Goal: Information Seeking & Learning: Learn about a topic

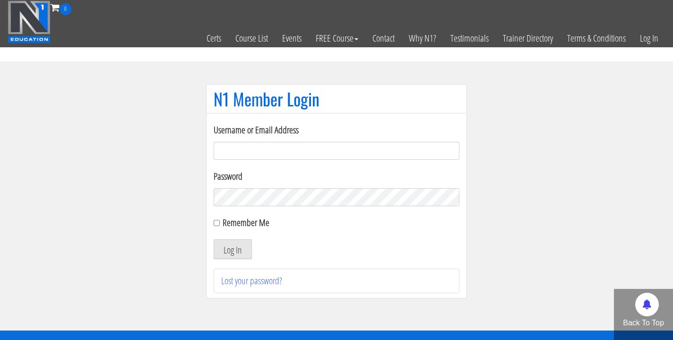
type input "nfox@synapsept.com"
click at [233, 249] on button "Log In" at bounding box center [233, 249] width 38 height 20
click at [239, 244] on button "Log In" at bounding box center [233, 249] width 38 height 20
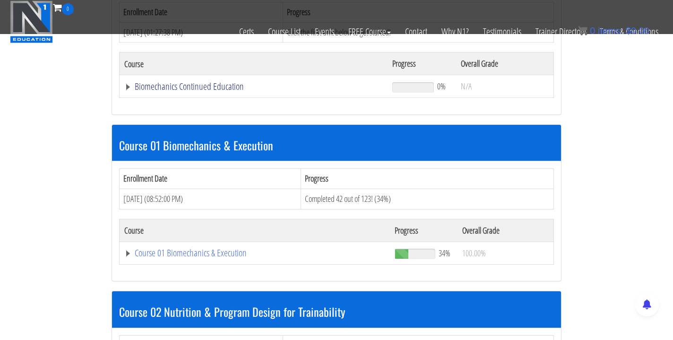
scroll to position [220, 0]
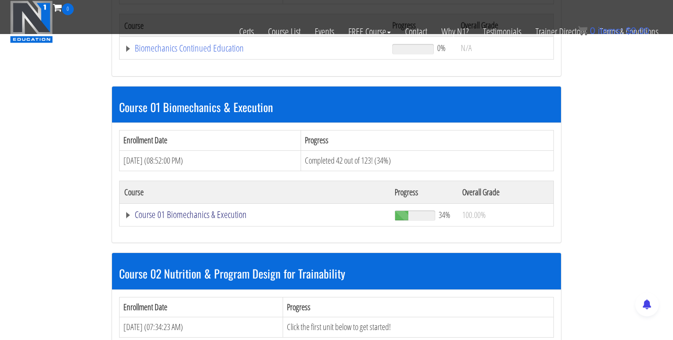
click at [184, 213] on link "Course 01 Biomechanics & Execution" at bounding box center [254, 214] width 261 height 9
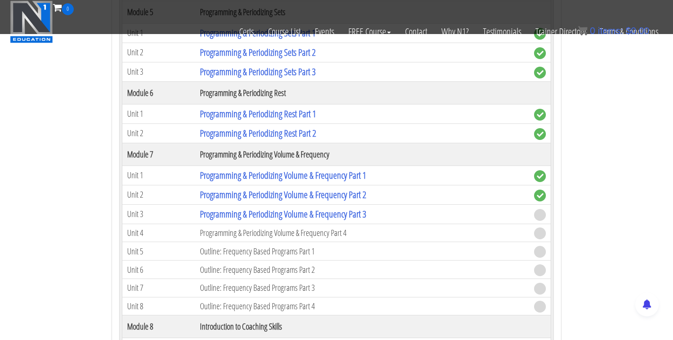
scroll to position [1201, 0]
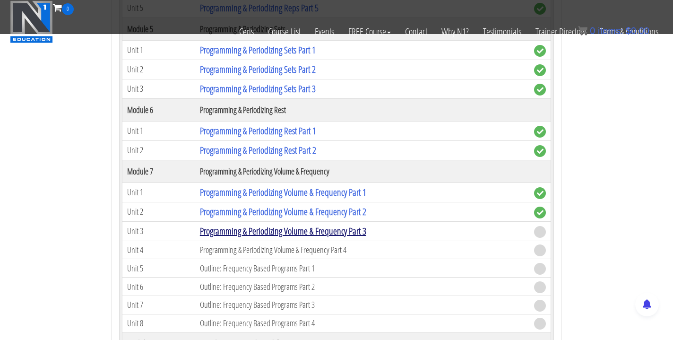
click at [240, 226] on link "Programming & Periodizing Volume & Frequency Part 3" at bounding box center [283, 231] width 166 height 13
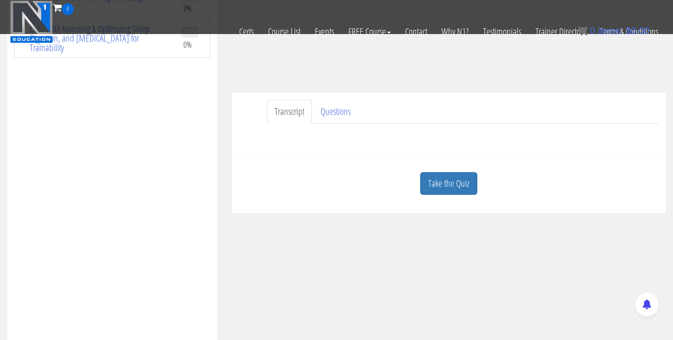
scroll to position [216, 0]
click at [447, 182] on link "Take the Quiz" at bounding box center [448, 184] width 57 height 23
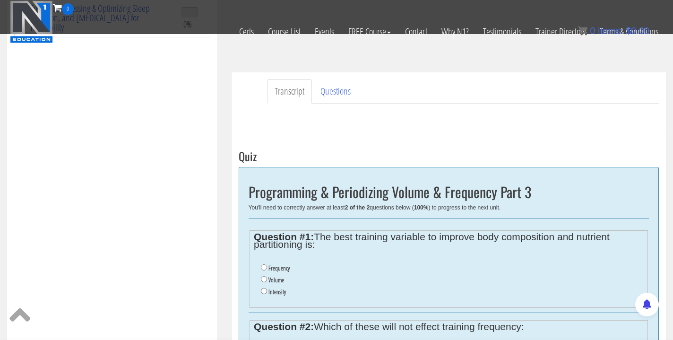
scroll to position [239, 0]
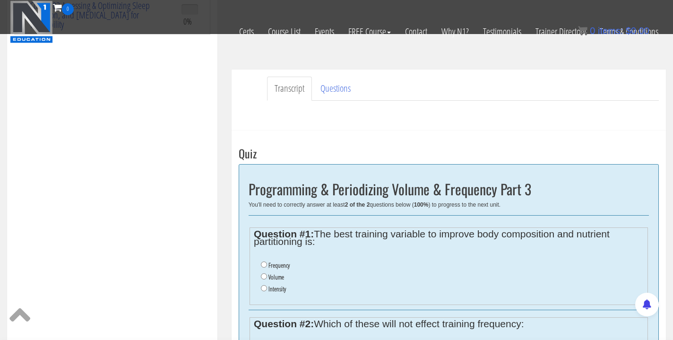
click at [284, 263] on label "Frequency" at bounding box center [279, 265] width 21 height 8
click at [267, 263] on input "Frequency" at bounding box center [264, 264] width 6 height 6
radio input "true"
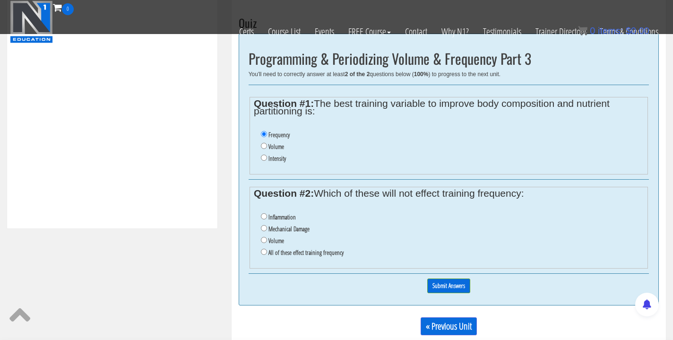
scroll to position [376, 0]
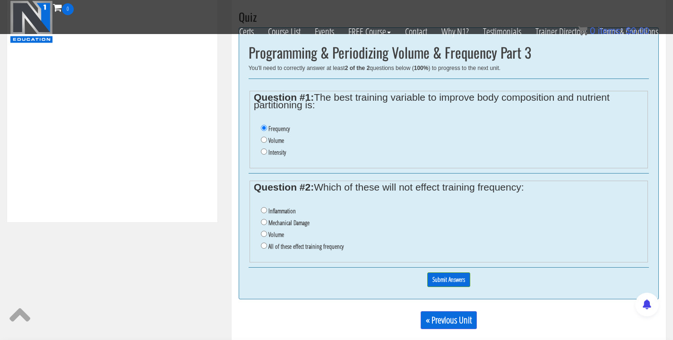
click at [299, 243] on label "All of these effect training frequency" at bounding box center [306, 247] width 75 height 8
click at [267, 243] on input "All of these effect training frequency" at bounding box center [264, 246] width 6 height 6
radio input "true"
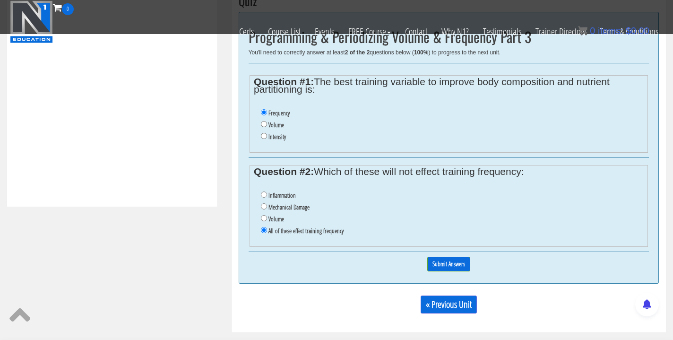
scroll to position [394, 0]
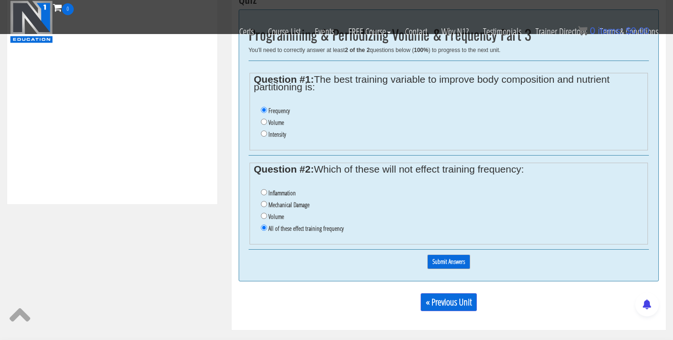
click at [441, 254] on input "Submit Answers" at bounding box center [448, 261] width 43 height 15
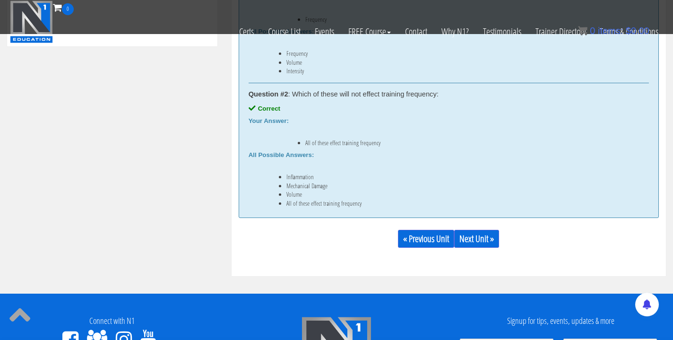
scroll to position [587, 0]
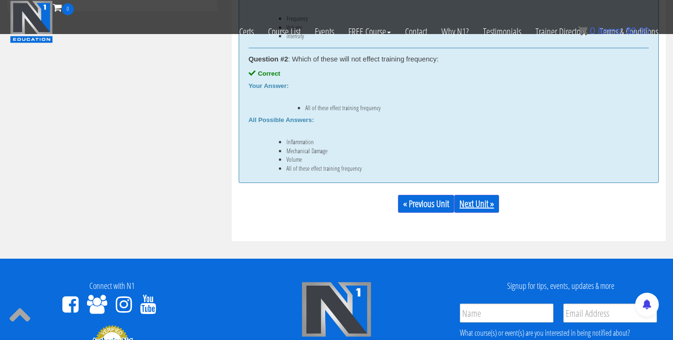
click at [476, 200] on link "Next Unit »" at bounding box center [476, 204] width 45 height 18
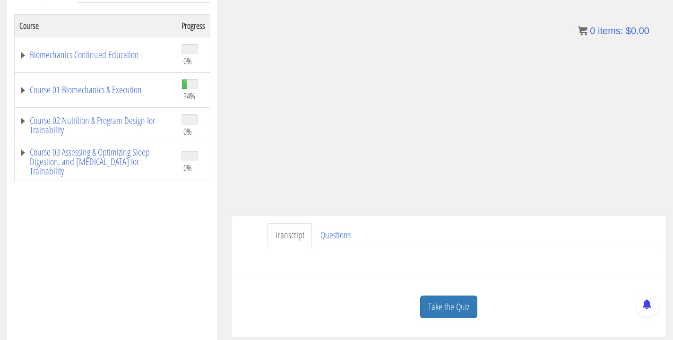
scroll to position [168, 0]
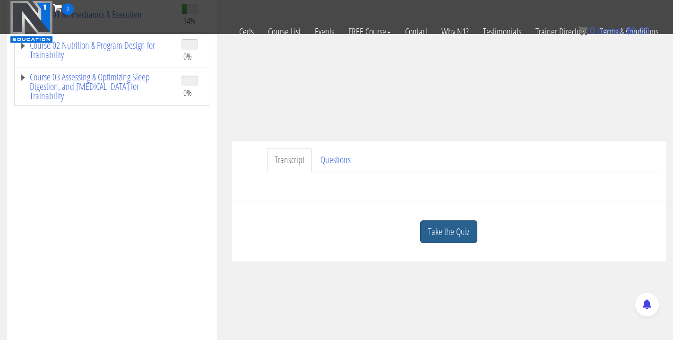
click at [454, 232] on link "Take the Quiz" at bounding box center [448, 231] width 57 height 23
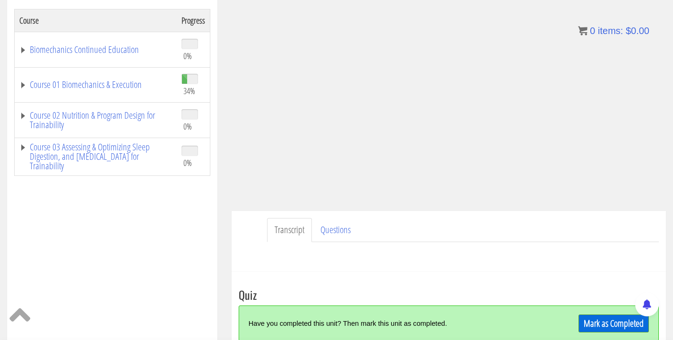
scroll to position [189, 0]
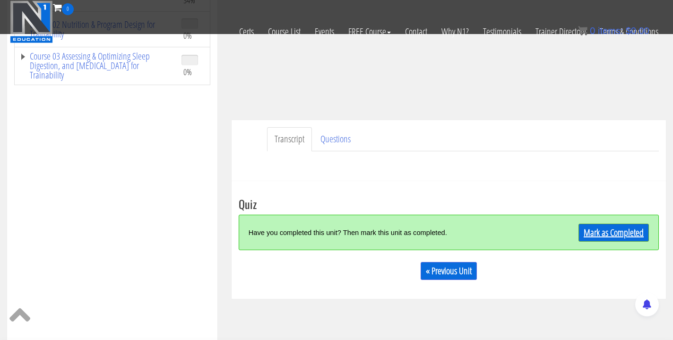
click at [587, 235] on link "Mark as Completed" at bounding box center [614, 233] width 70 height 18
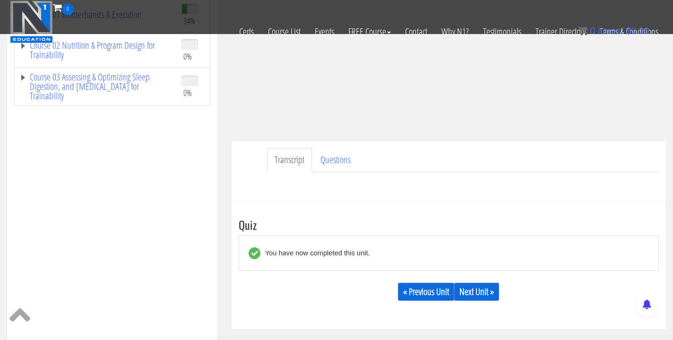
scroll to position [177, 0]
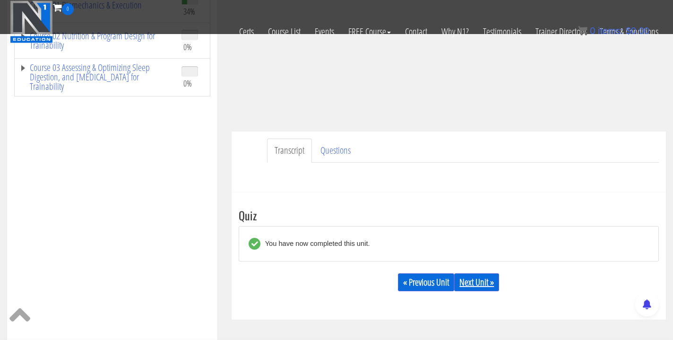
click at [479, 278] on link "Next Unit »" at bounding box center [476, 282] width 45 height 18
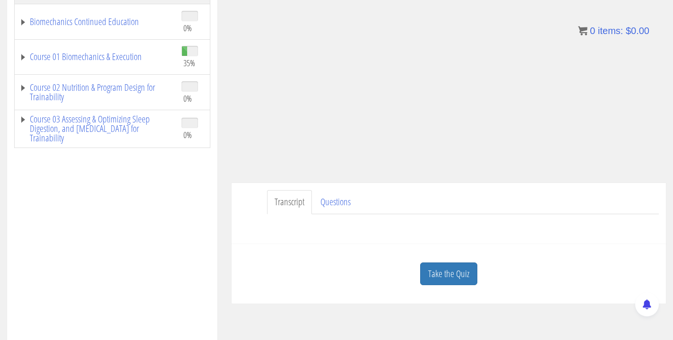
scroll to position [234, 0]
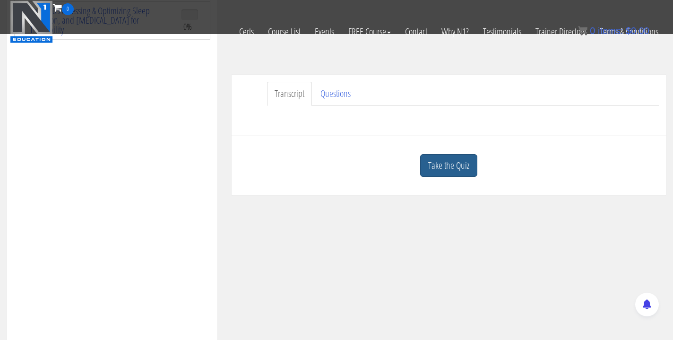
click at [441, 169] on link "Take the Quiz" at bounding box center [448, 165] width 57 height 23
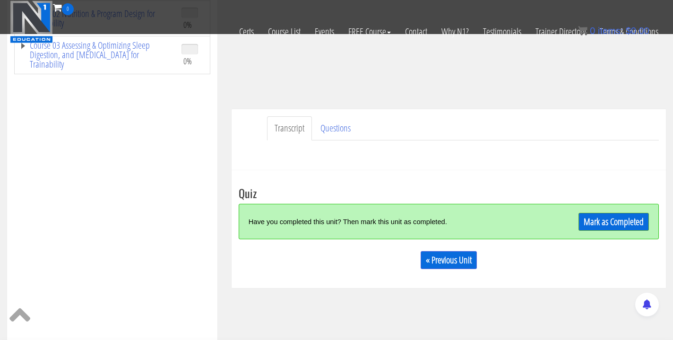
scroll to position [226, 0]
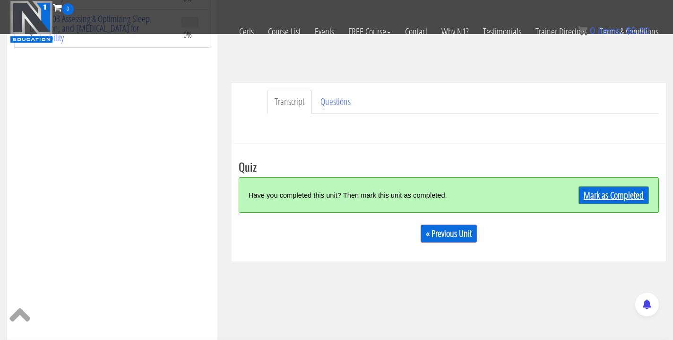
click at [602, 195] on link "Mark as Completed" at bounding box center [614, 195] width 70 height 18
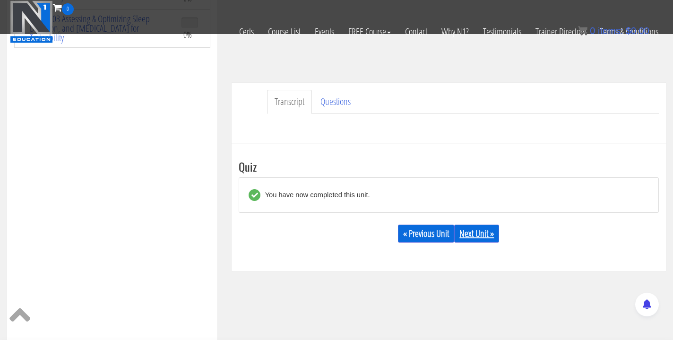
click at [475, 231] on link "Next Unit »" at bounding box center [476, 234] width 45 height 18
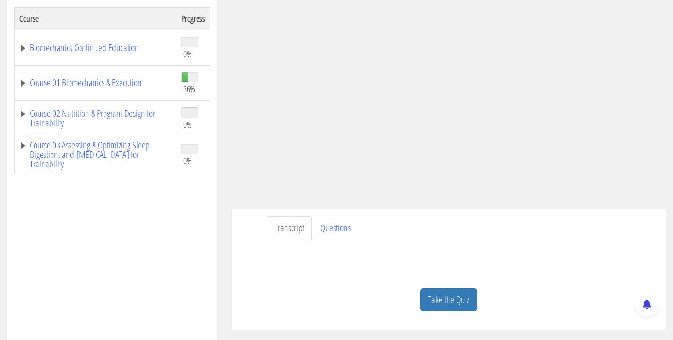
scroll to position [164, 0]
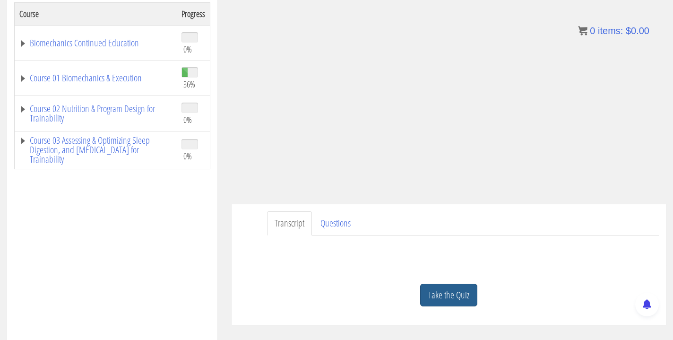
click at [438, 302] on link "Take the Quiz" at bounding box center [448, 295] width 57 height 23
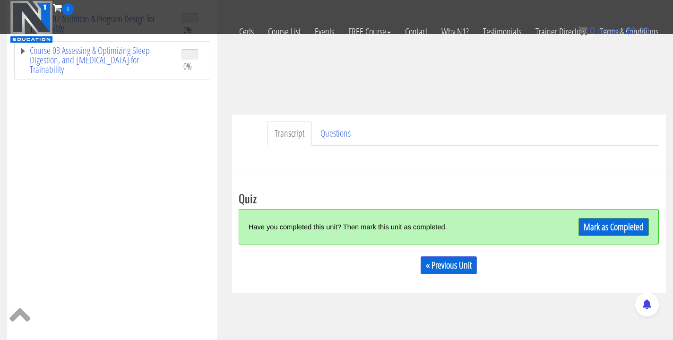
scroll to position [190, 0]
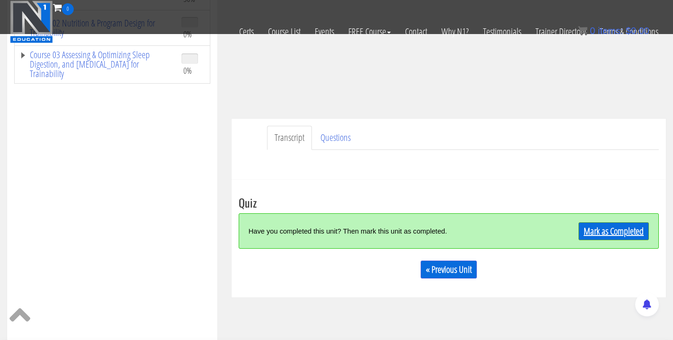
click at [605, 224] on link "Mark as Completed" at bounding box center [614, 231] width 70 height 18
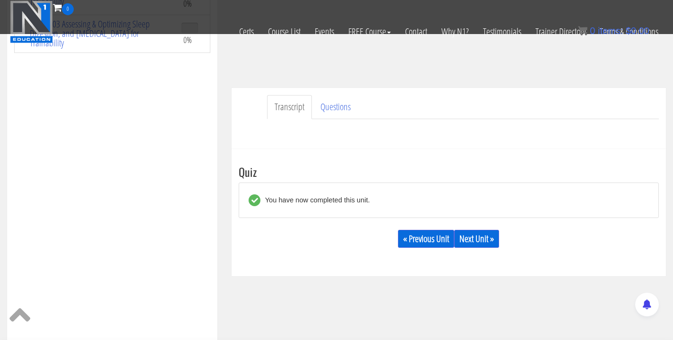
scroll to position [229, 0]
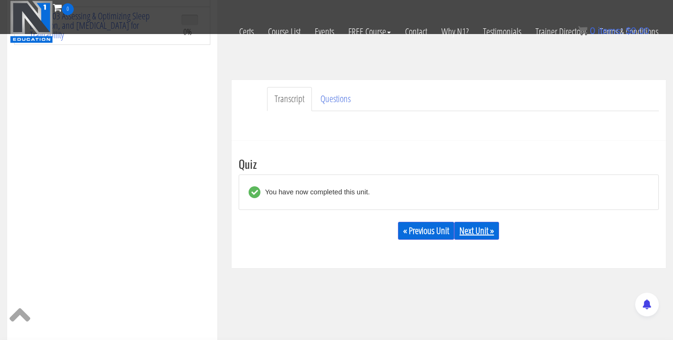
click at [475, 230] on link "Next Unit »" at bounding box center [476, 231] width 45 height 18
click at [487, 232] on link "Next Unit »" at bounding box center [476, 231] width 45 height 18
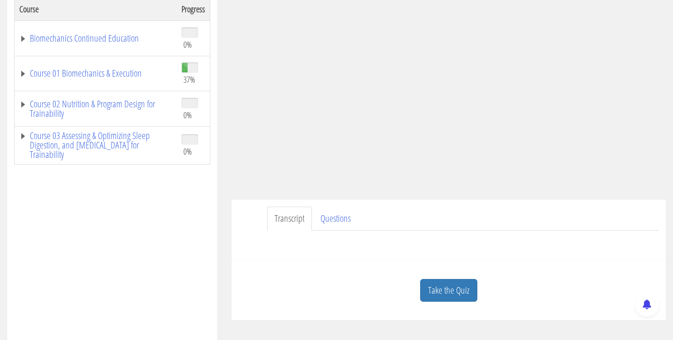
scroll to position [179, 0]
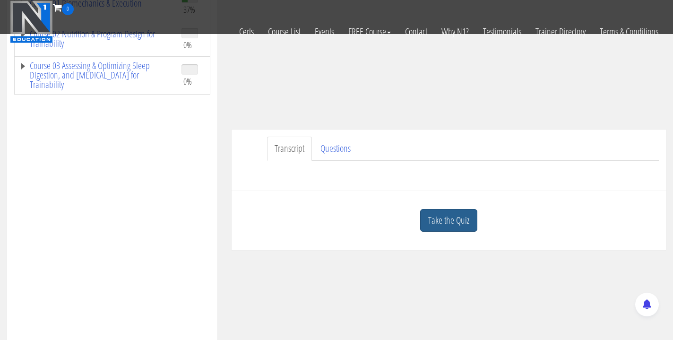
click at [450, 216] on link "Take the Quiz" at bounding box center [448, 220] width 57 height 23
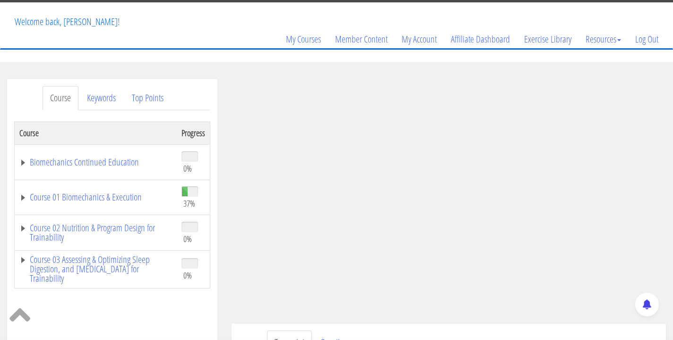
scroll to position [46, 0]
